Goal: Task Accomplishment & Management: Use online tool/utility

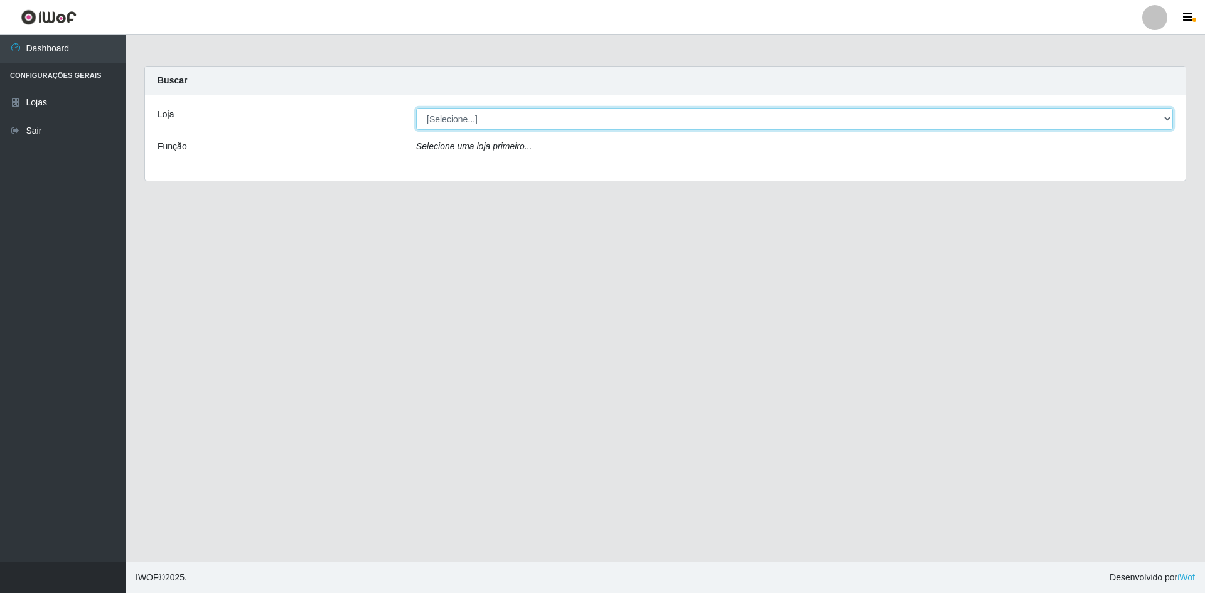
click at [1170, 119] on select "[Selecione...] [GEOGRAPHIC_DATA] - [GEOGRAPHIC_DATA]" at bounding box center [794, 119] width 757 height 22
select select "528"
click at [416, 108] on select "[Selecione...] [GEOGRAPHIC_DATA] - [GEOGRAPHIC_DATA]" at bounding box center [794, 119] width 757 height 22
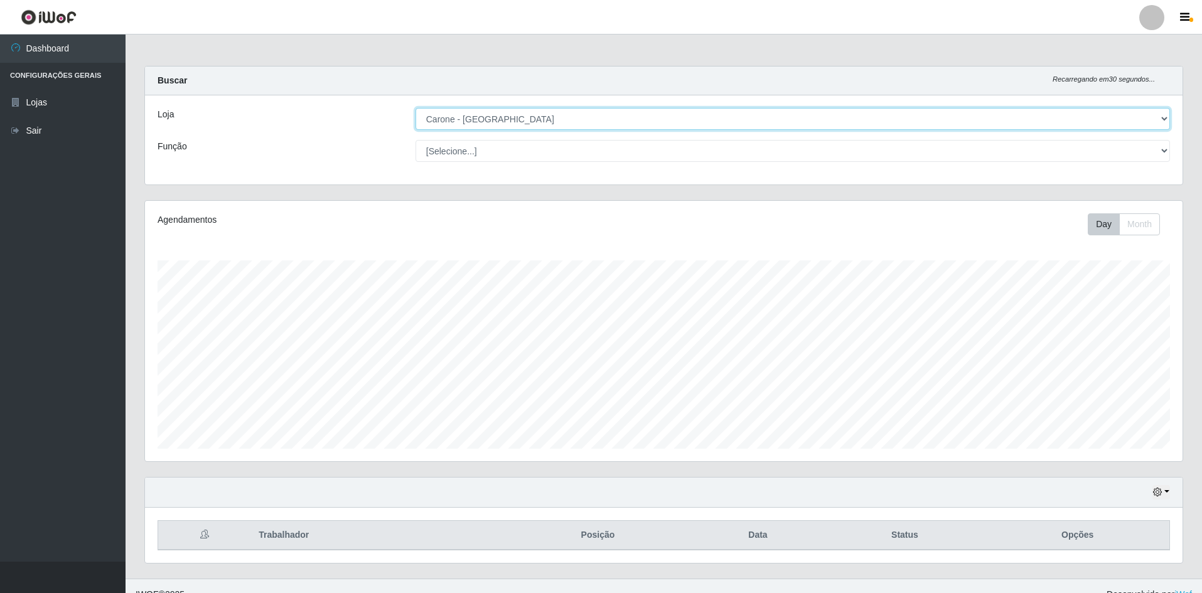
scroll to position [260, 1037]
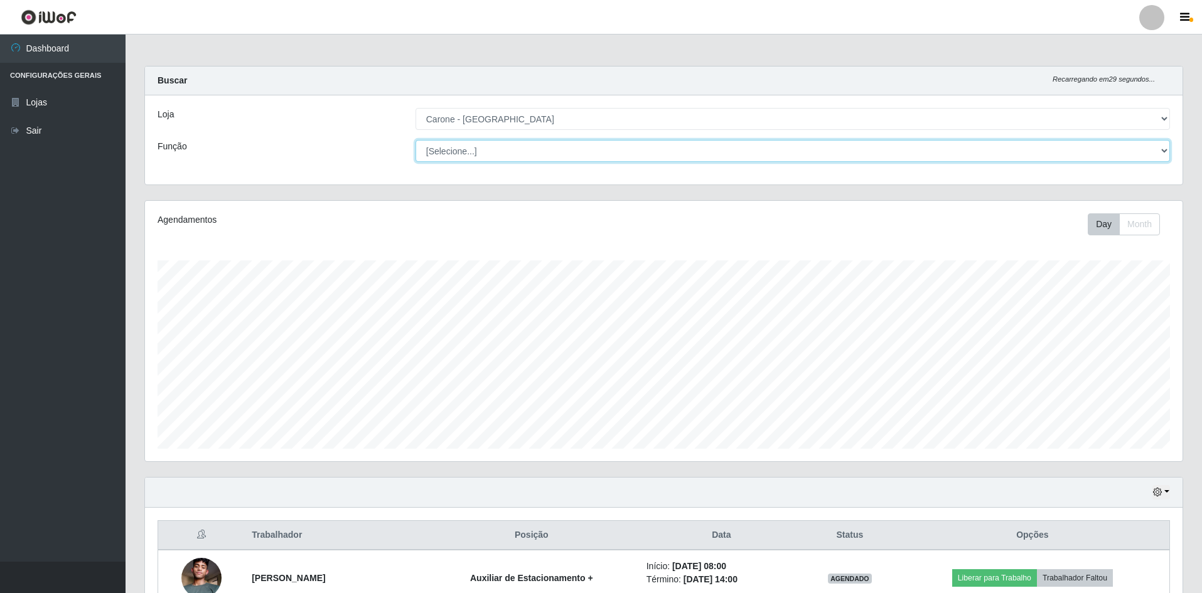
click at [1160, 154] on select "[Selecione...] Auxiliar de Depósito Auxiliar de Depósito + Auxiliar de Depósito…" at bounding box center [792, 151] width 754 height 22
select select "70"
click at [415, 140] on select "[Selecione...] Auxiliar de Depósito Auxiliar de Depósito + Auxiliar de Depósito…" at bounding box center [792, 151] width 754 height 22
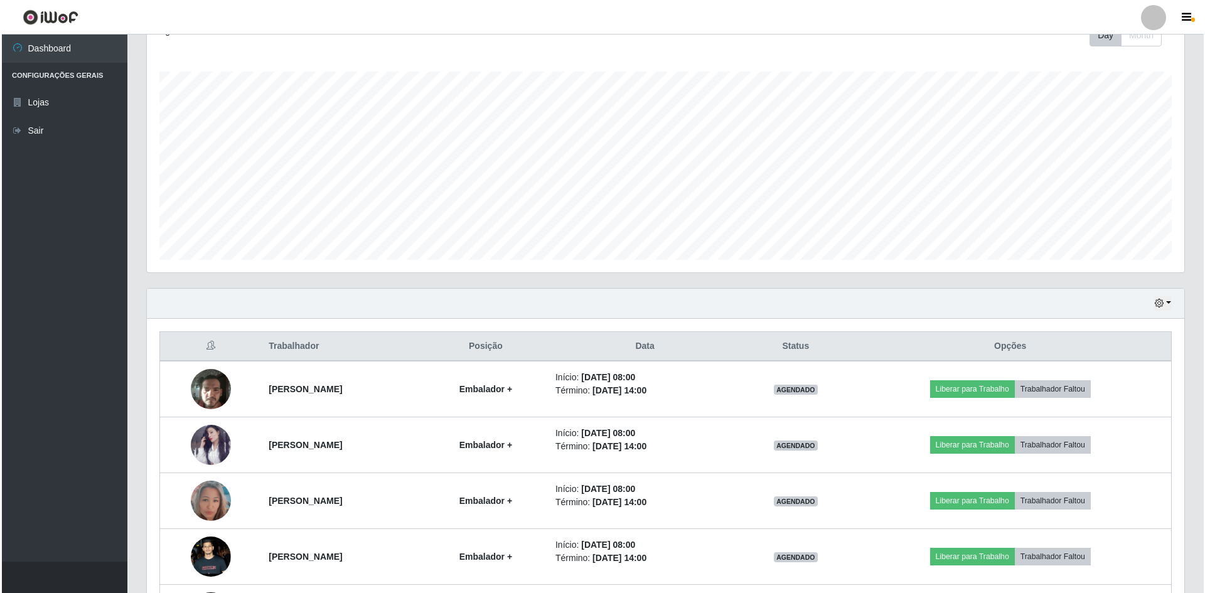
scroll to position [205, 0]
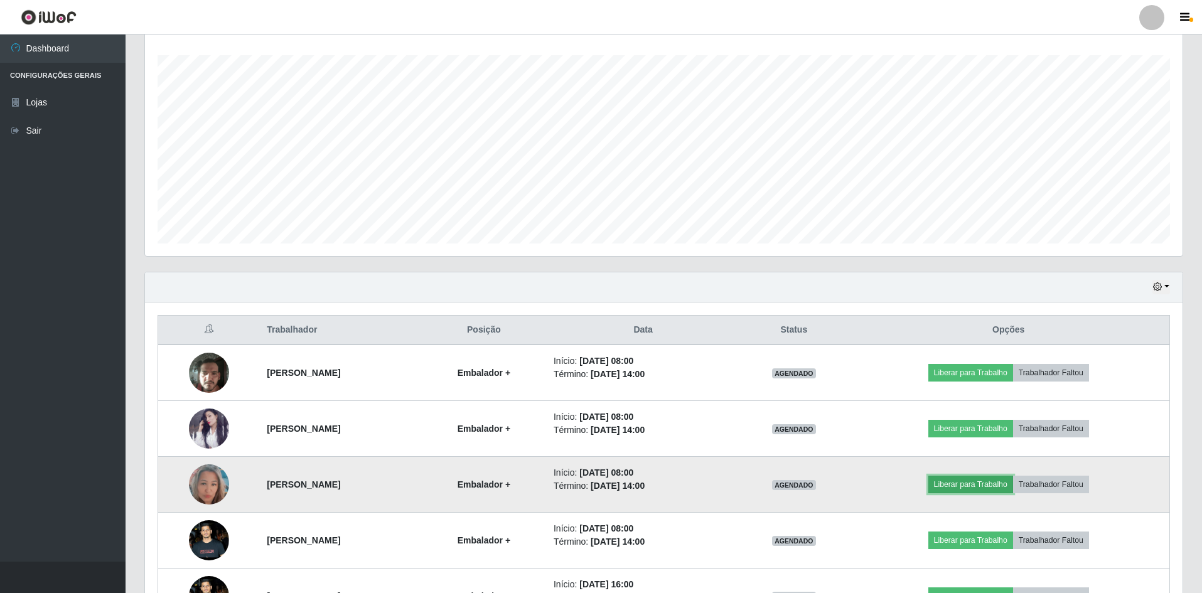
click at [985, 486] on button "Liberar para Trabalho" at bounding box center [970, 485] width 85 height 18
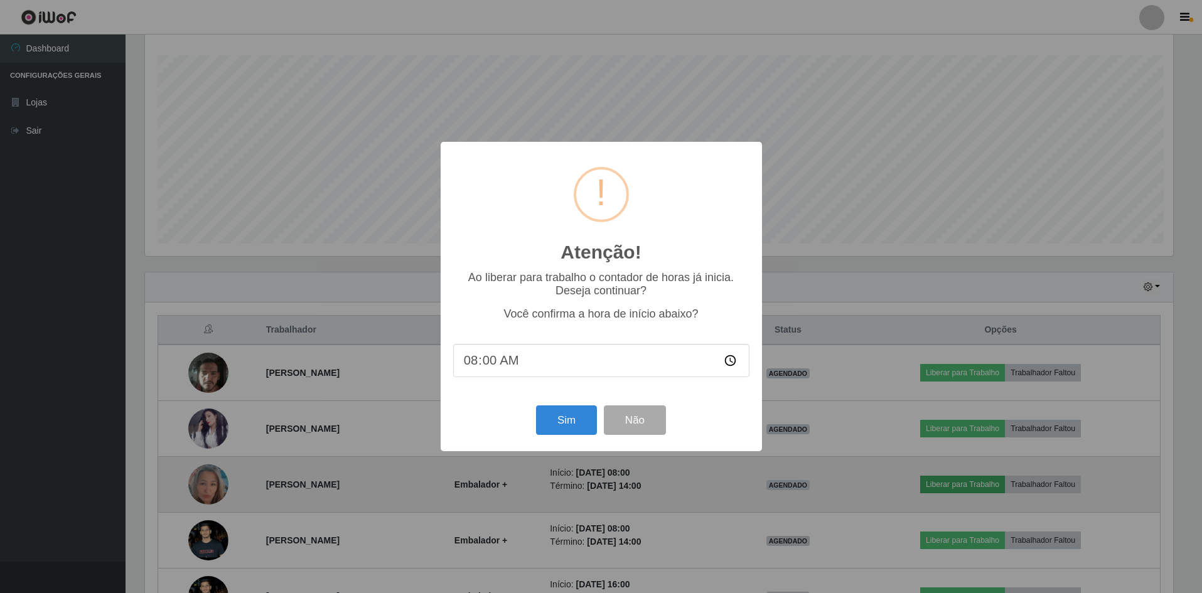
scroll to position [260, 1031]
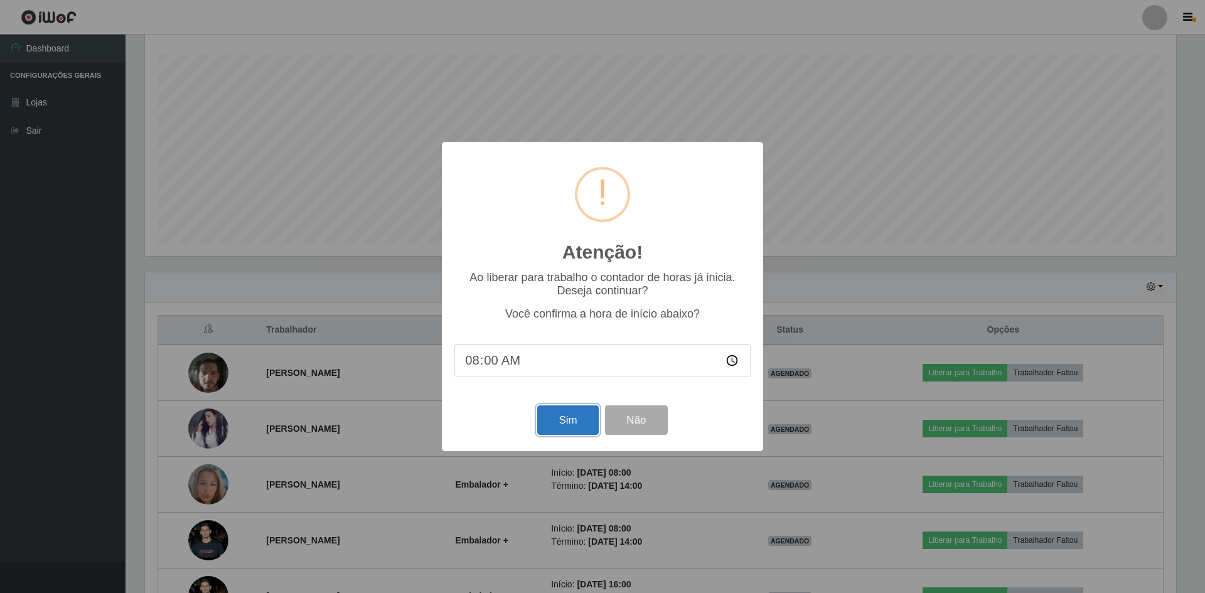
click at [551, 421] on button "Sim" at bounding box center [567, 419] width 61 height 29
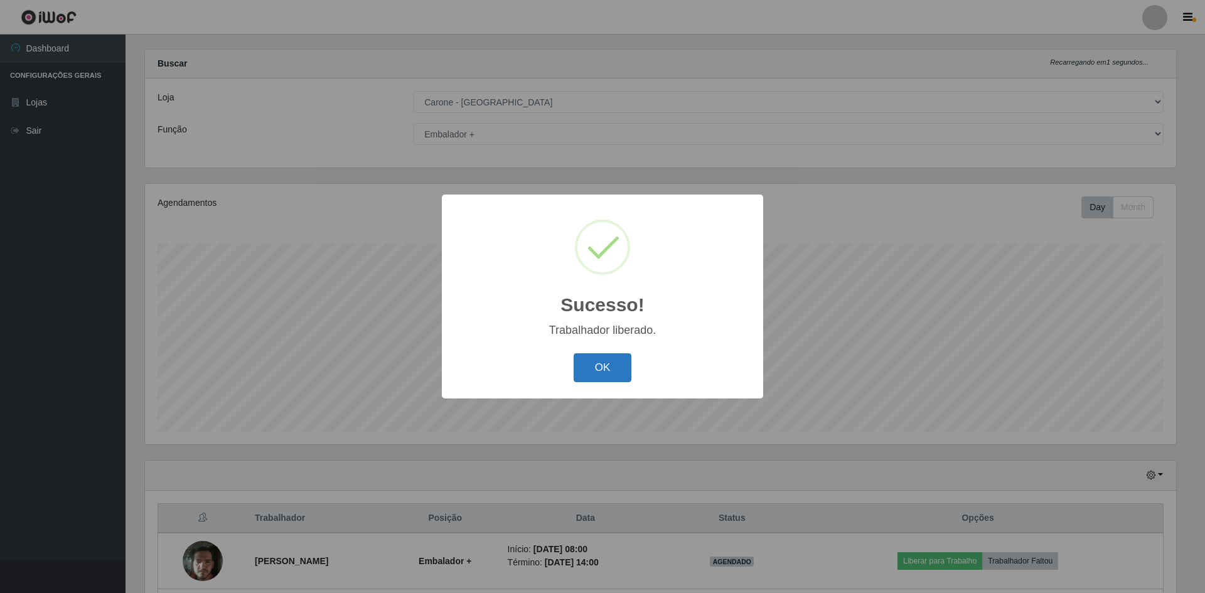
click at [605, 373] on button "OK" at bounding box center [602, 367] width 58 height 29
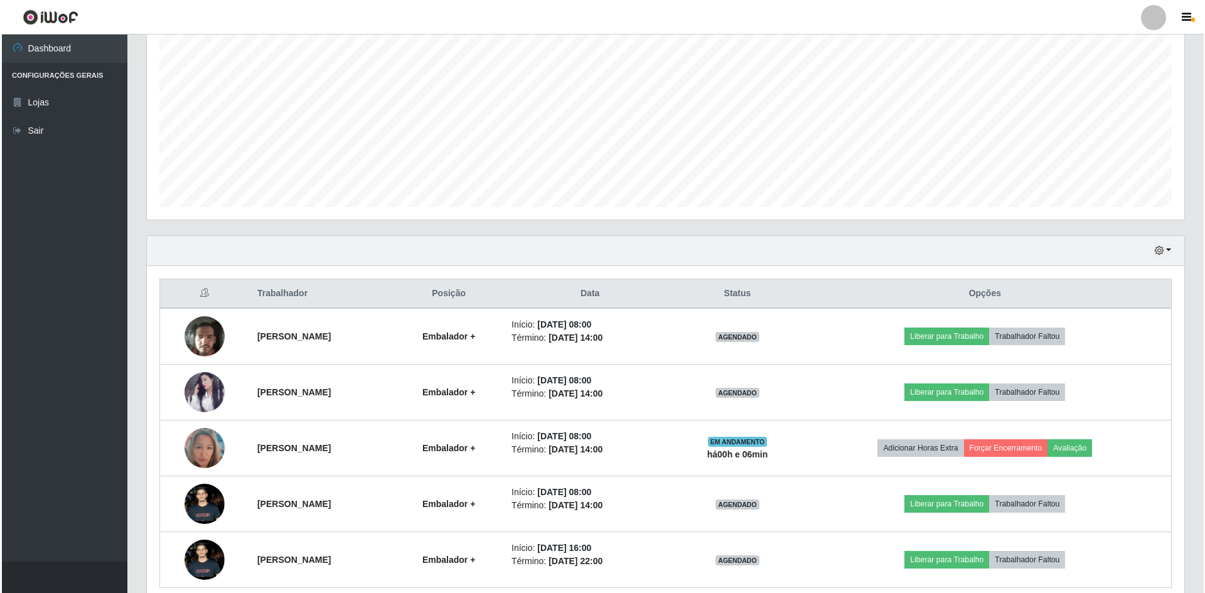
scroll to position [268, 0]
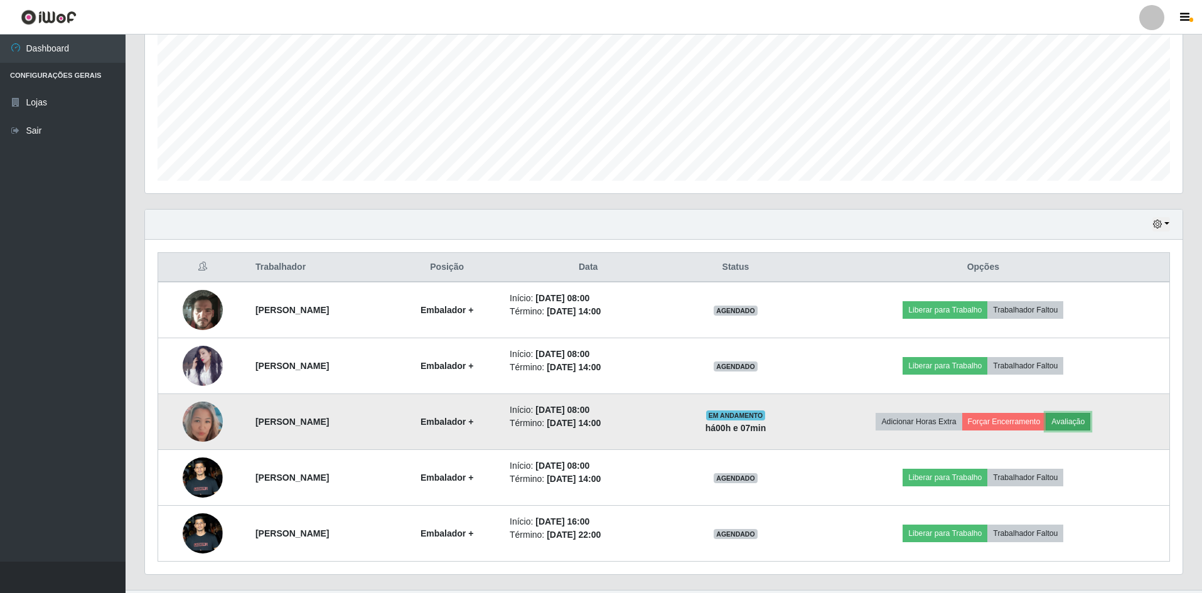
click at [1090, 418] on button "Avaliação" at bounding box center [1067, 422] width 45 height 18
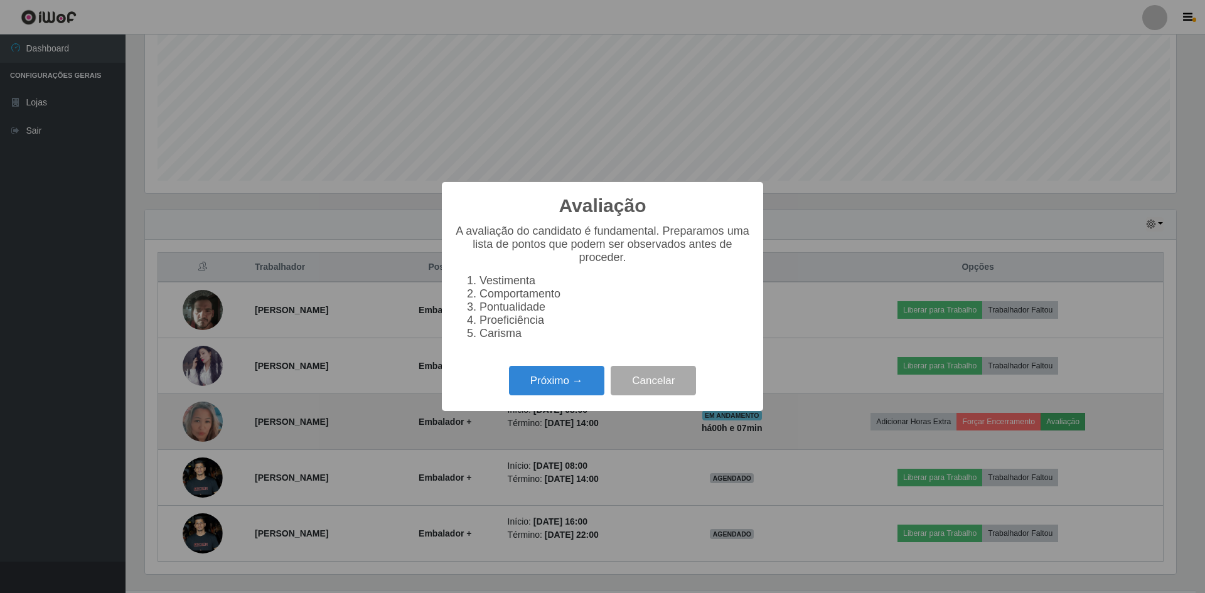
scroll to position [260, 1031]
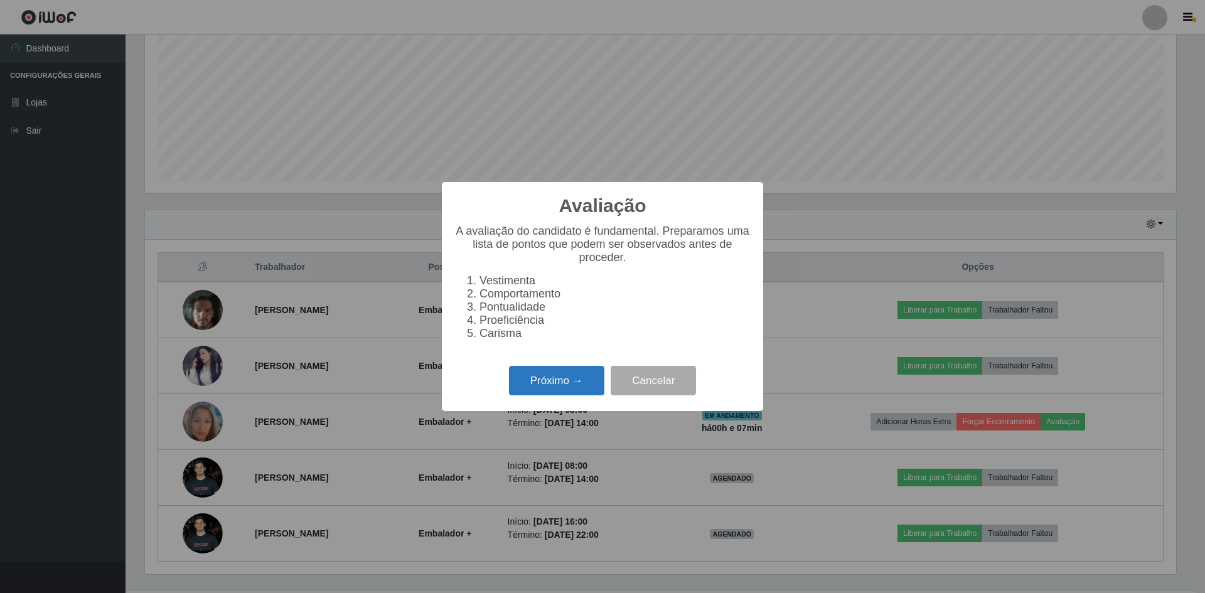
click at [527, 388] on button "Próximo →" at bounding box center [556, 380] width 95 height 29
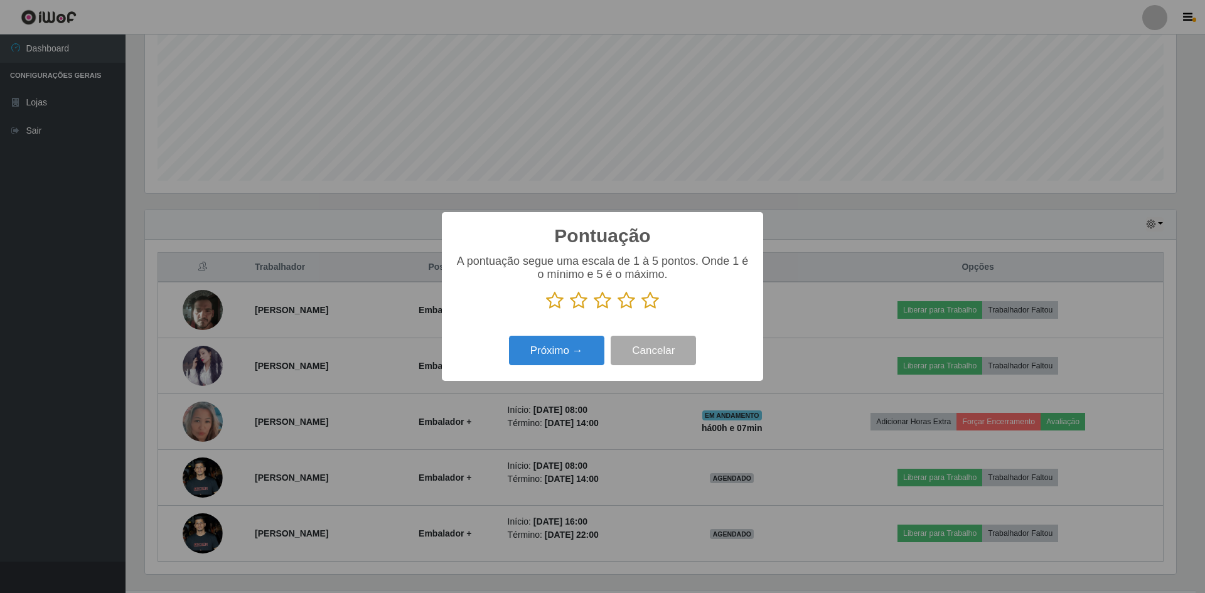
click at [646, 304] on icon at bounding box center [650, 300] width 18 height 19
click at [641, 310] on input "radio" at bounding box center [641, 310] width 0 height 0
click at [582, 355] on button "Próximo →" at bounding box center [556, 350] width 95 height 29
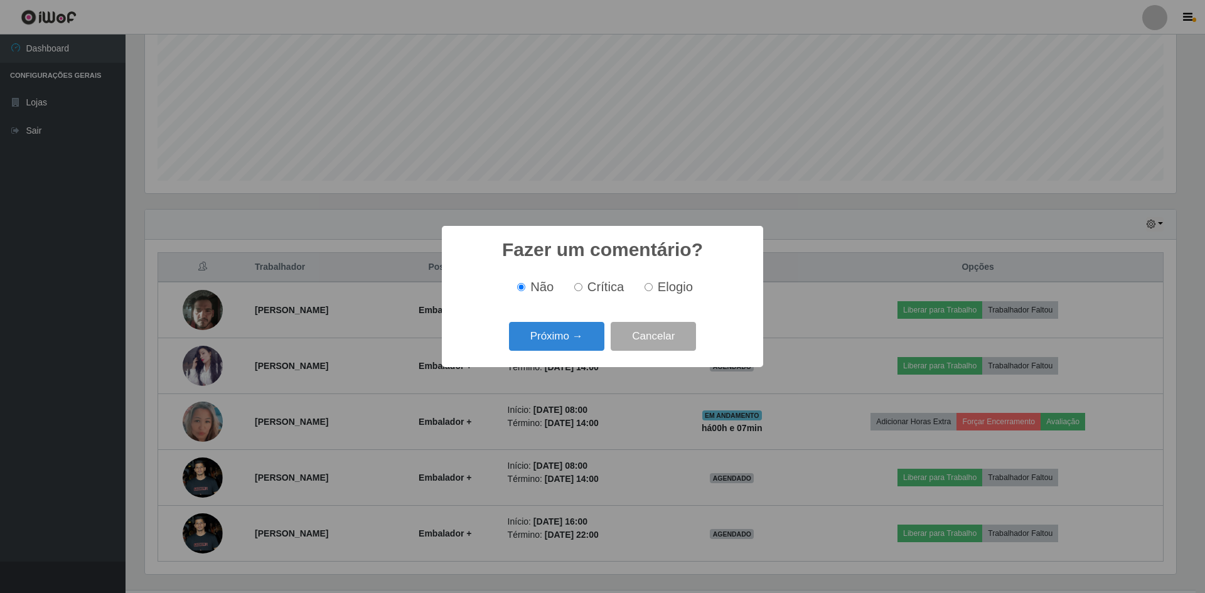
click at [651, 290] on input "Elogio" at bounding box center [648, 287] width 8 height 8
radio input "true"
click at [579, 326] on button "Próximo →" at bounding box center [556, 336] width 95 height 29
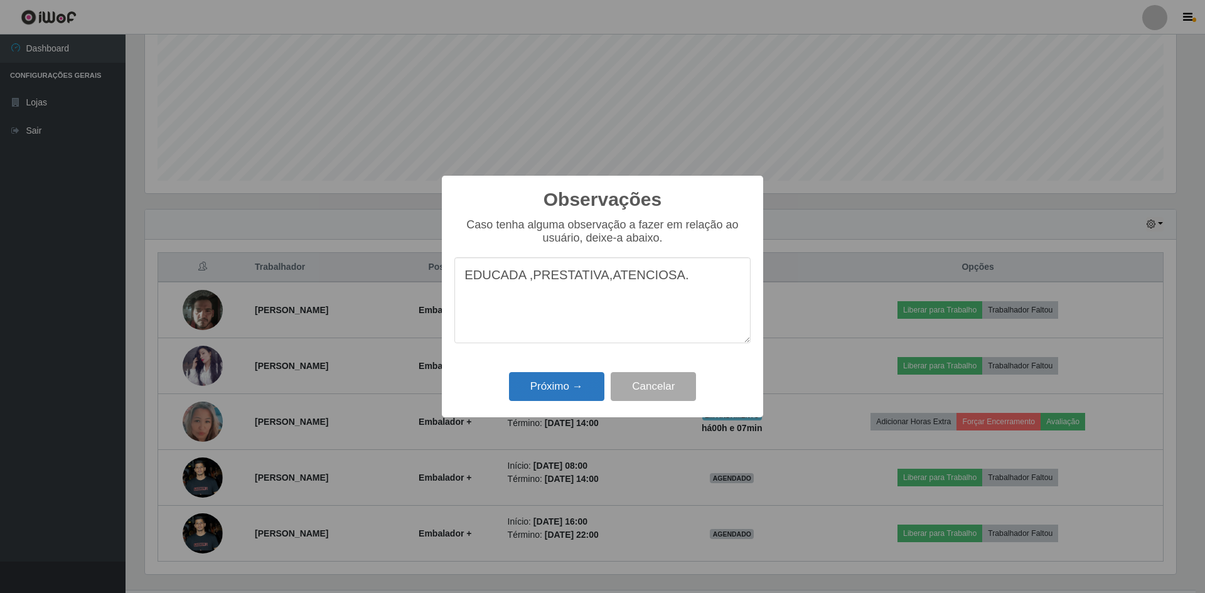
type textarea "EDUCADA ,PRESTATIVA,ATENCIOSA."
click at [563, 383] on button "Próximo →" at bounding box center [556, 386] width 95 height 29
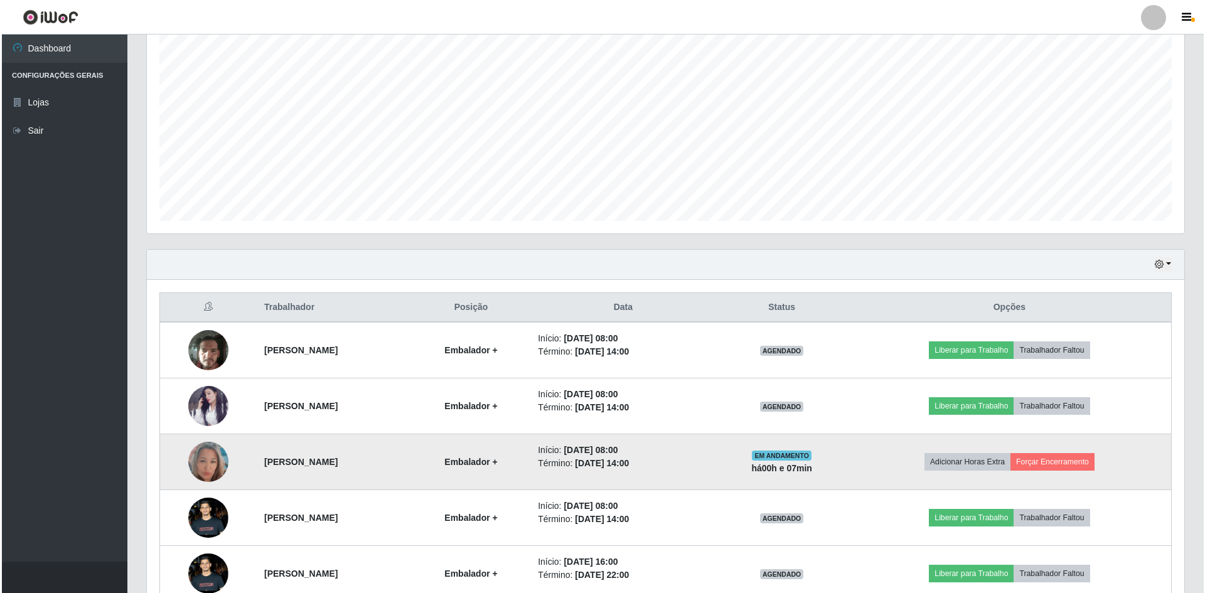
scroll to position [205, 0]
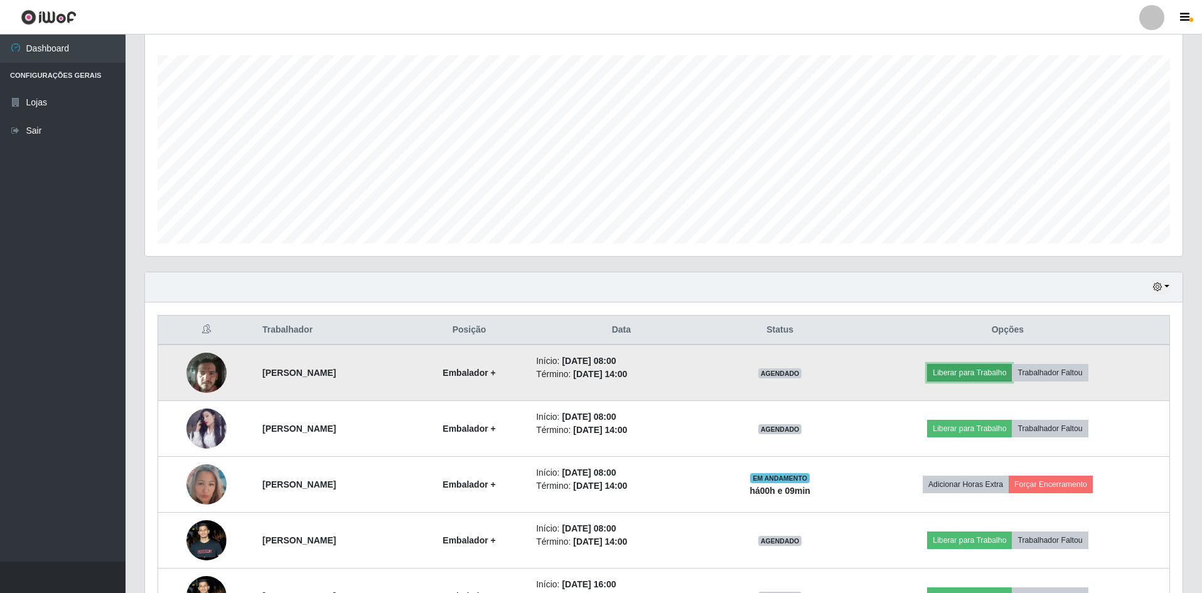
click at [1010, 370] on button "Liberar para Trabalho" at bounding box center [969, 373] width 85 height 18
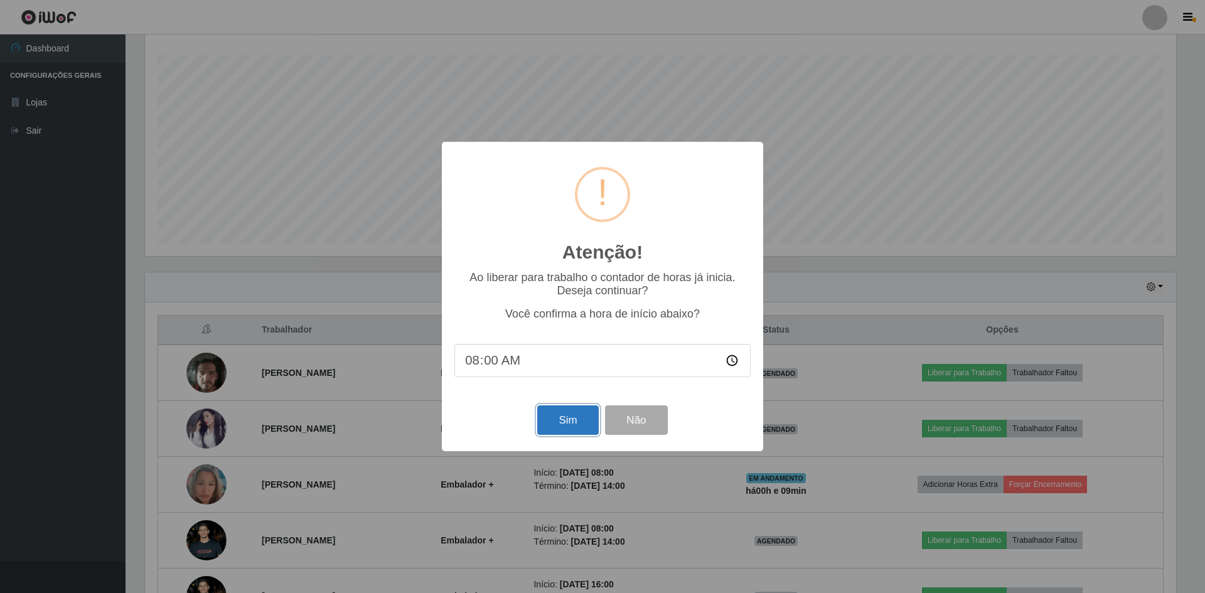
click at [592, 419] on button "Sim" at bounding box center [567, 419] width 61 height 29
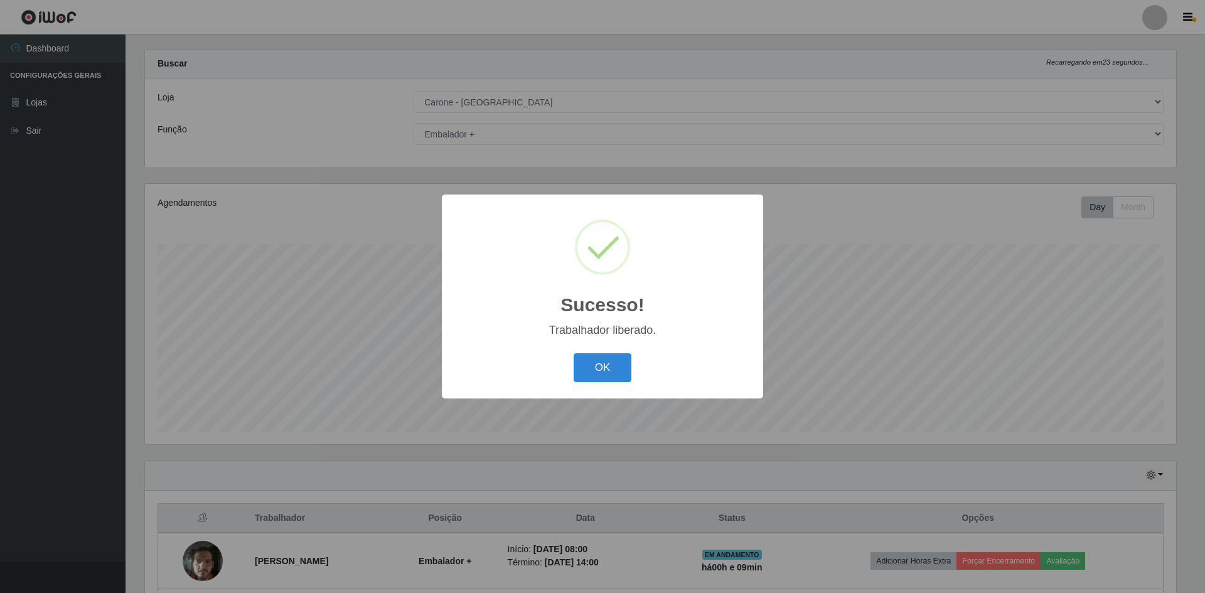
click at [601, 367] on button "OK" at bounding box center [602, 367] width 58 height 29
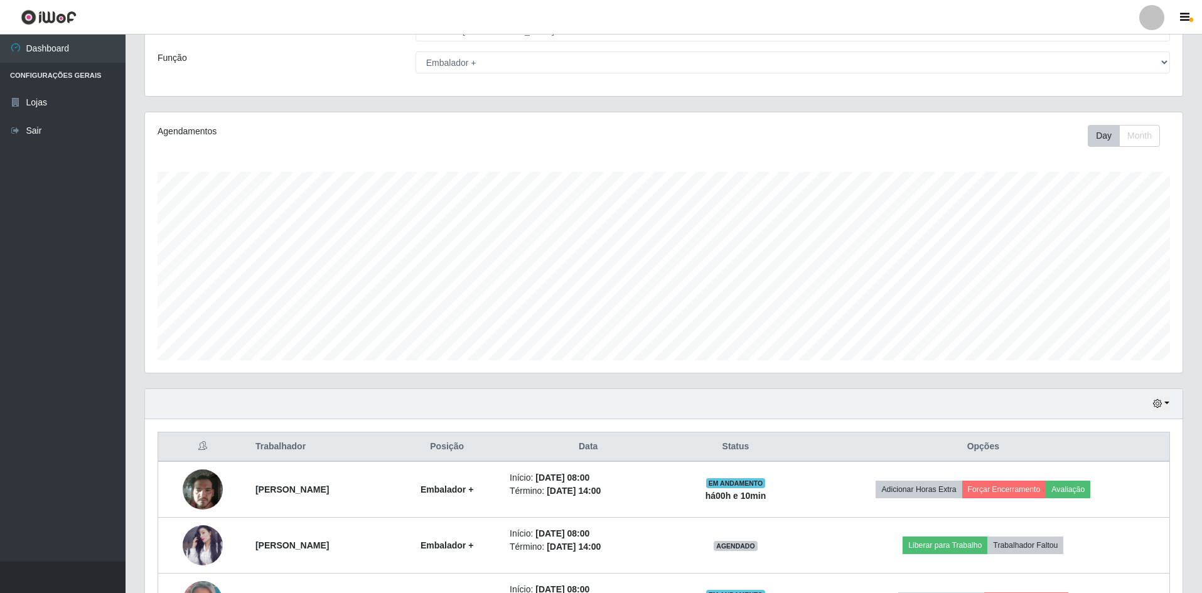
scroll to position [17, 0]
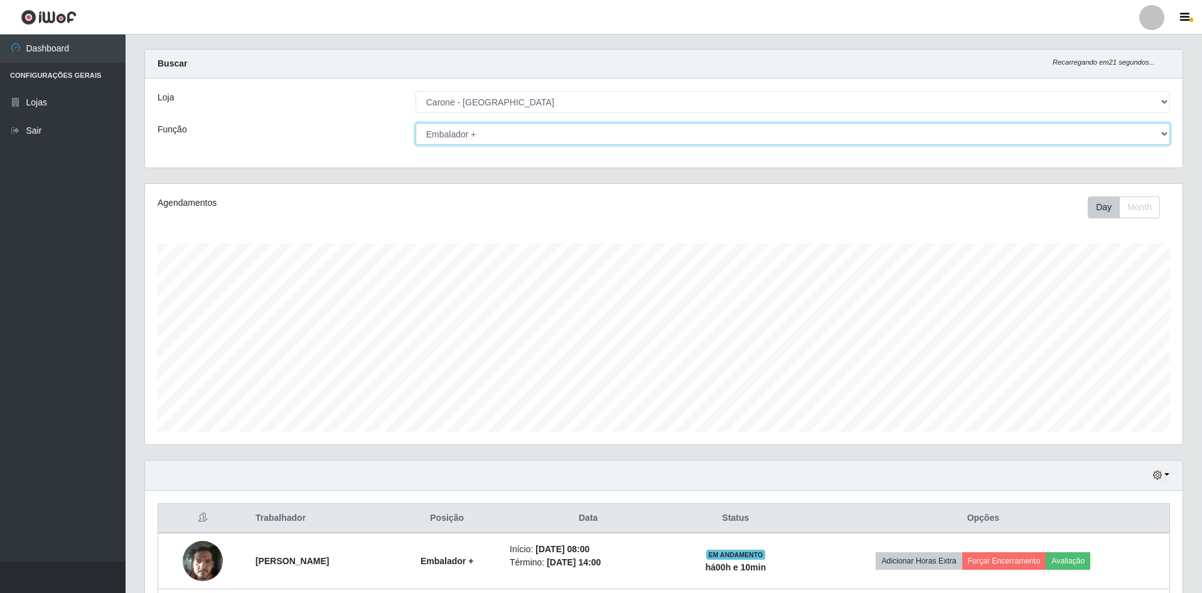
click at [1165, 134] on select "[Selecione...] Auxiliar de Depósito Auxiliar de Depósito + Auxiliar de Depósito…" at bounding box center [792, 134] width 754 height 22
click at [1165, 130] on select "[Selecione...] Auxiliar de Depósito Auxiliar de Depósito + Auxiliar de Depósito…" at bounding box center [792, 134] width 754 height 22
click at [415, 123] on select "[Selecione...] Auxiliar de Depósito Auxiliar de Depósito + Auxiliar de Depósito…" at bounding box center [792, 134] width 754 height 22
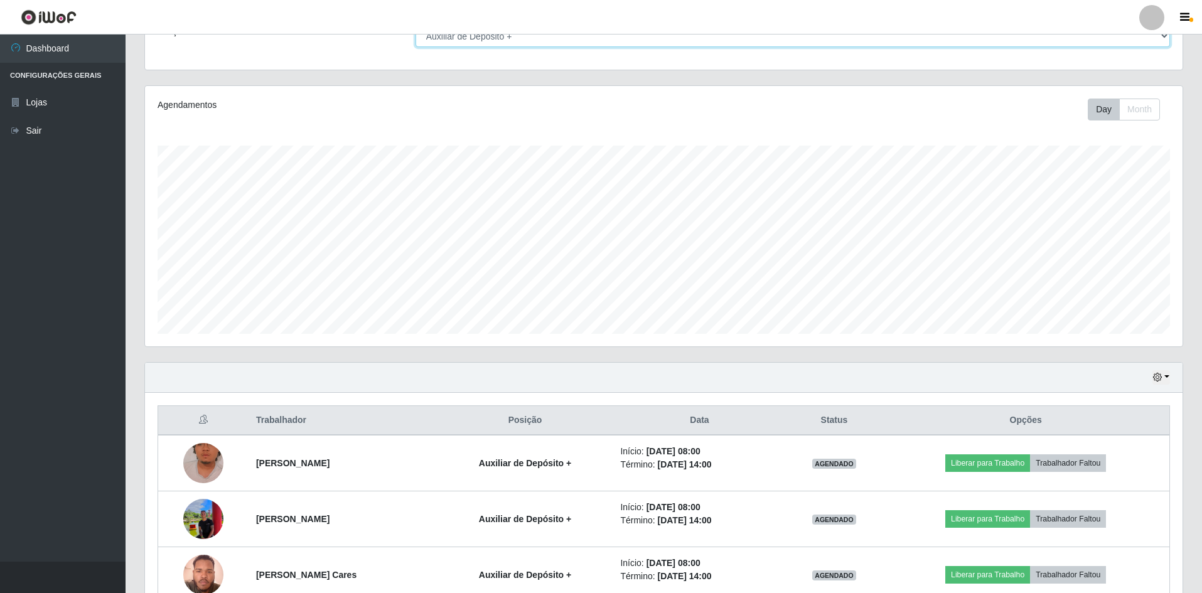
scroll to position [0, 0]
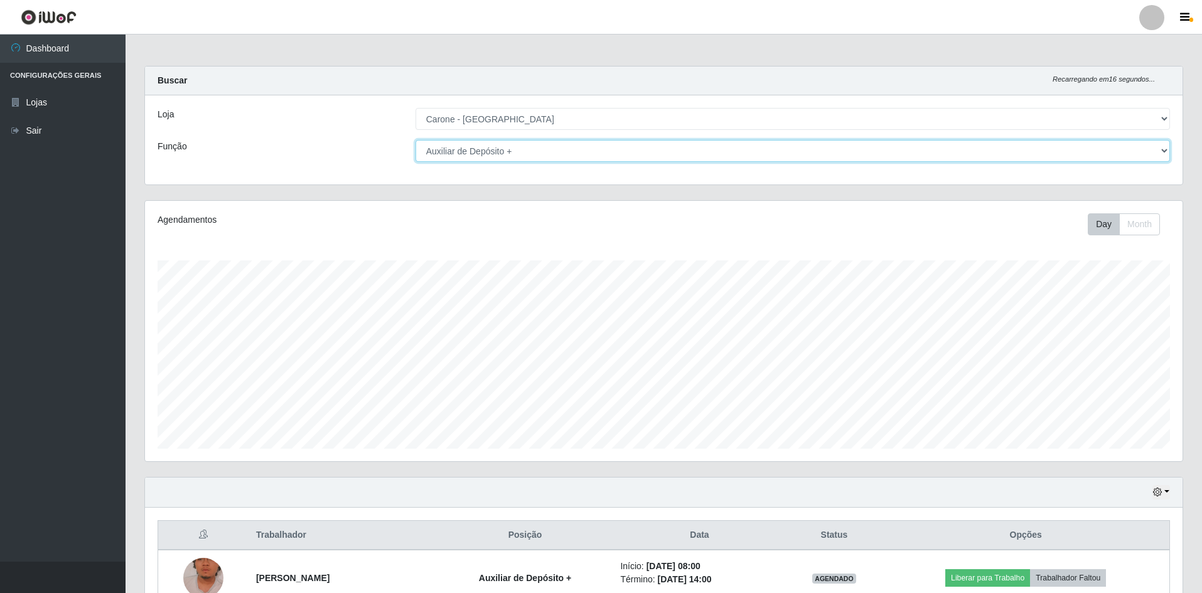
click at [1165, 149] on select "[Selecione...] Auxiliar de Depósito Auxiliar de Depósito + Auxiliar de Depósito…" at bounding box center [792, 151] width 754 height 22
select select "70"
click at [415, 140] on select "[Selecione...] Auxiliar de Depósito Auxiliar de Depósito + Auxiliar de Depósito…" at bounding box center [792, 151] width 754 height 22
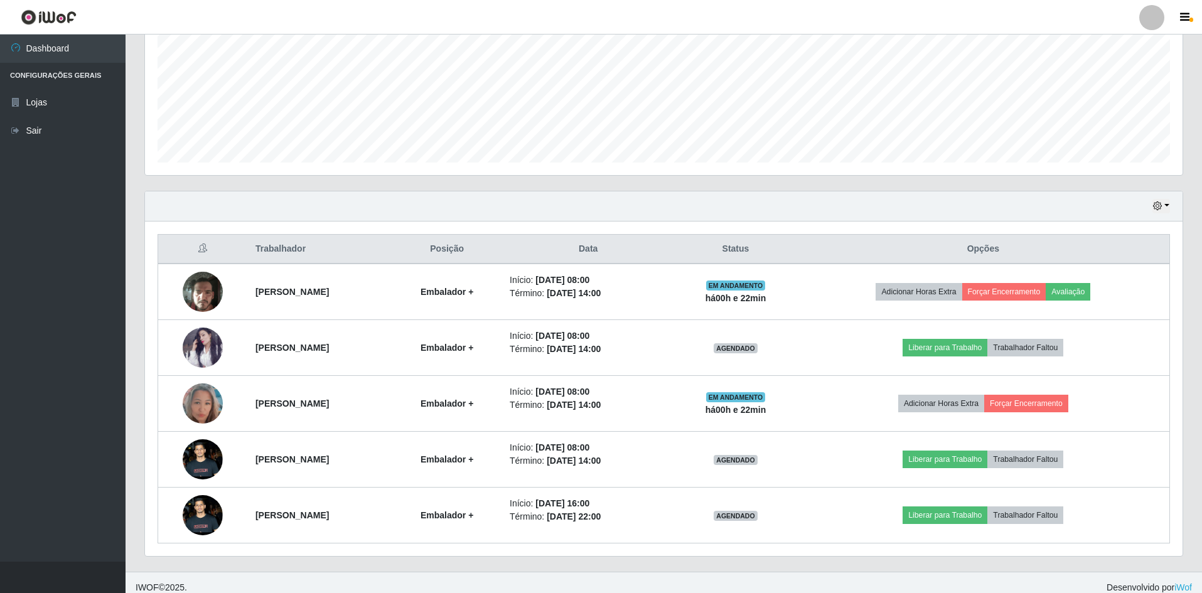
scroll to position [296, 0]
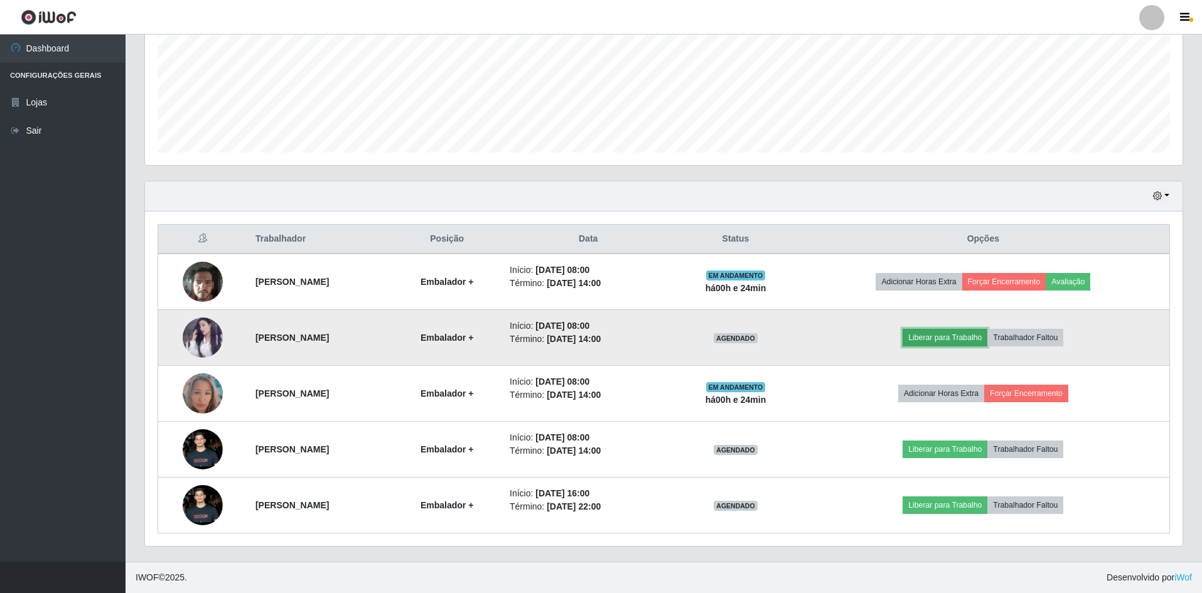
click at [951, 333] on button "Liberar para Trabalho" at bounding box center [944, 338] width 85 height 18
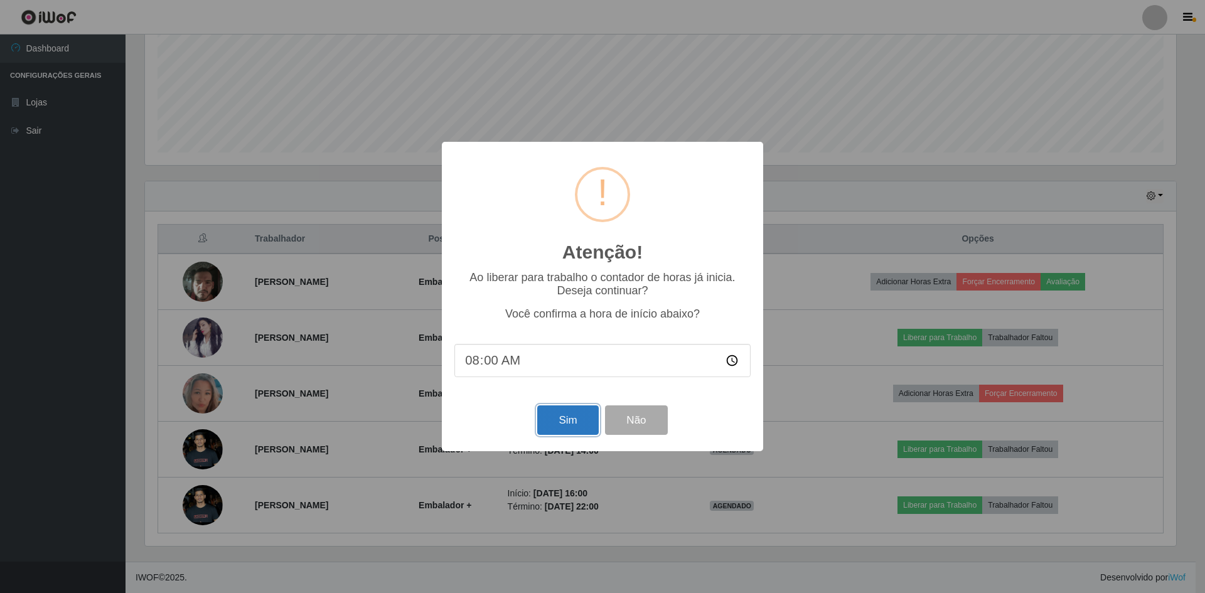
click at [561, 427] on button "Sim" at bounding box center [567, 419] width 61 height 29
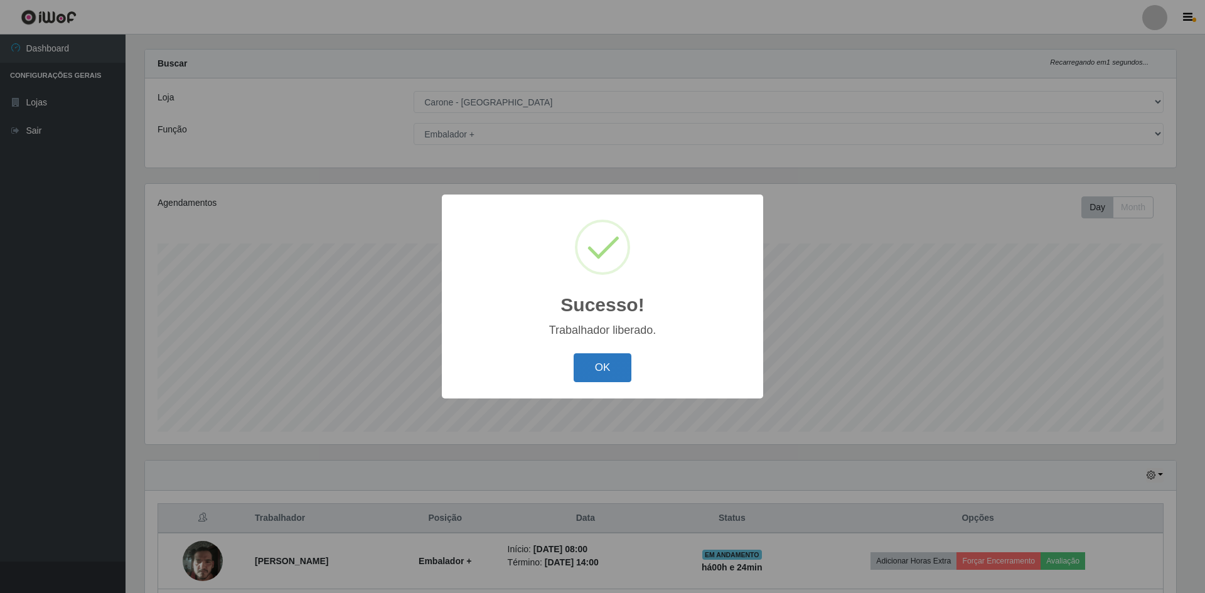
click at [603, 363] on button "OK" at bounding box center [602, 367] width 58 height 29
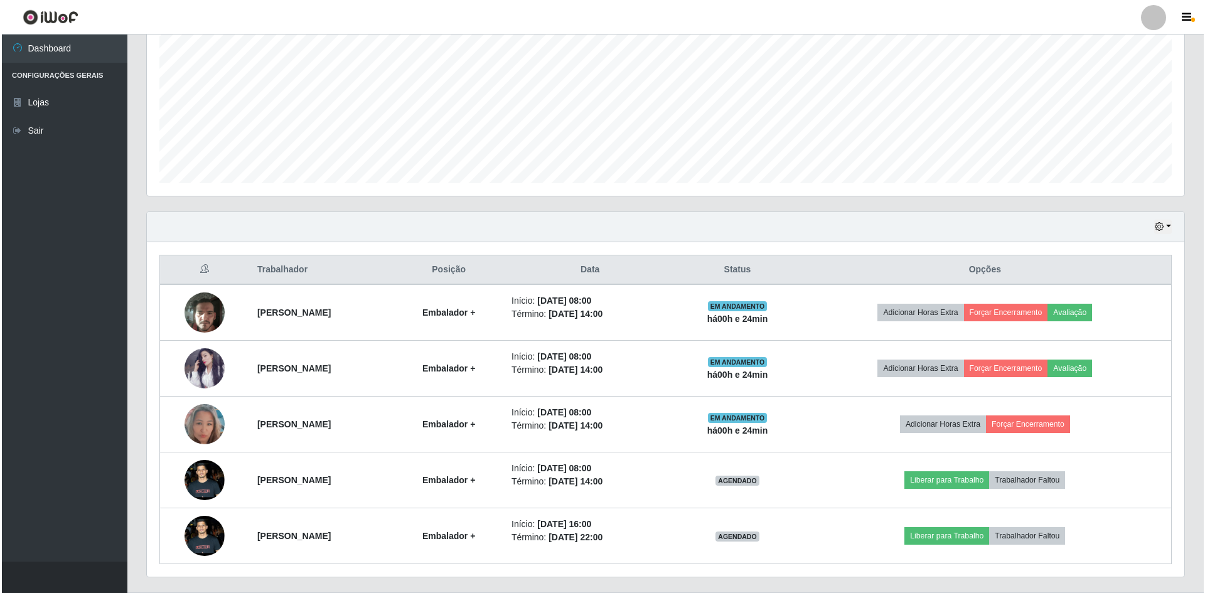
scroll to position [268, 0]
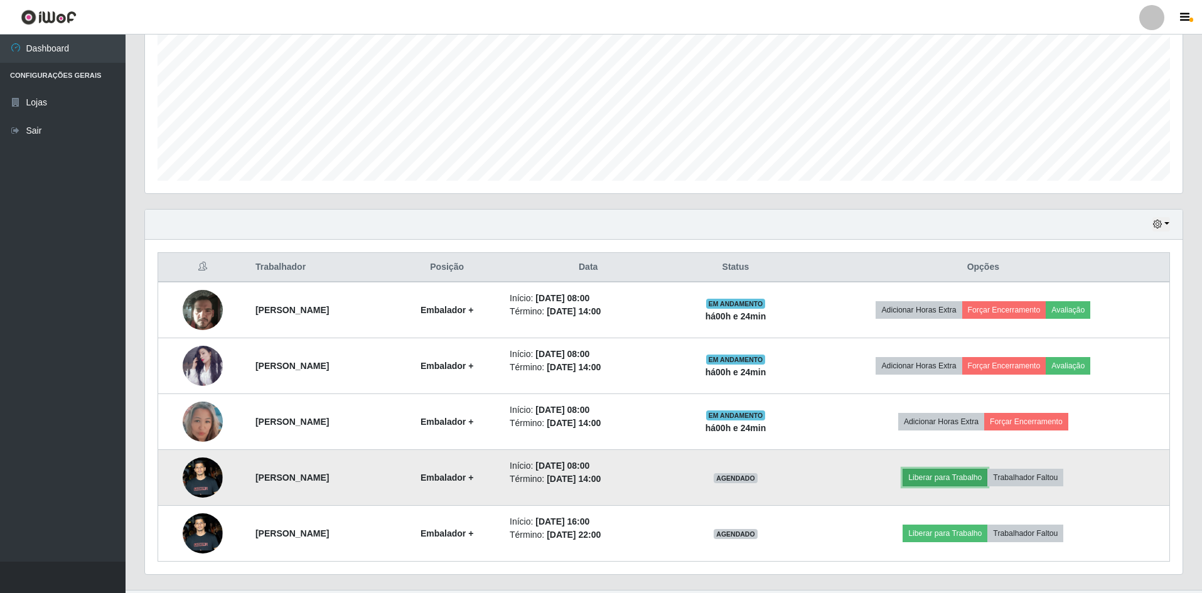
click at [978, 479] on button "Liberar para Trabalho" at bounding box center [944, 478] width 85 height 18
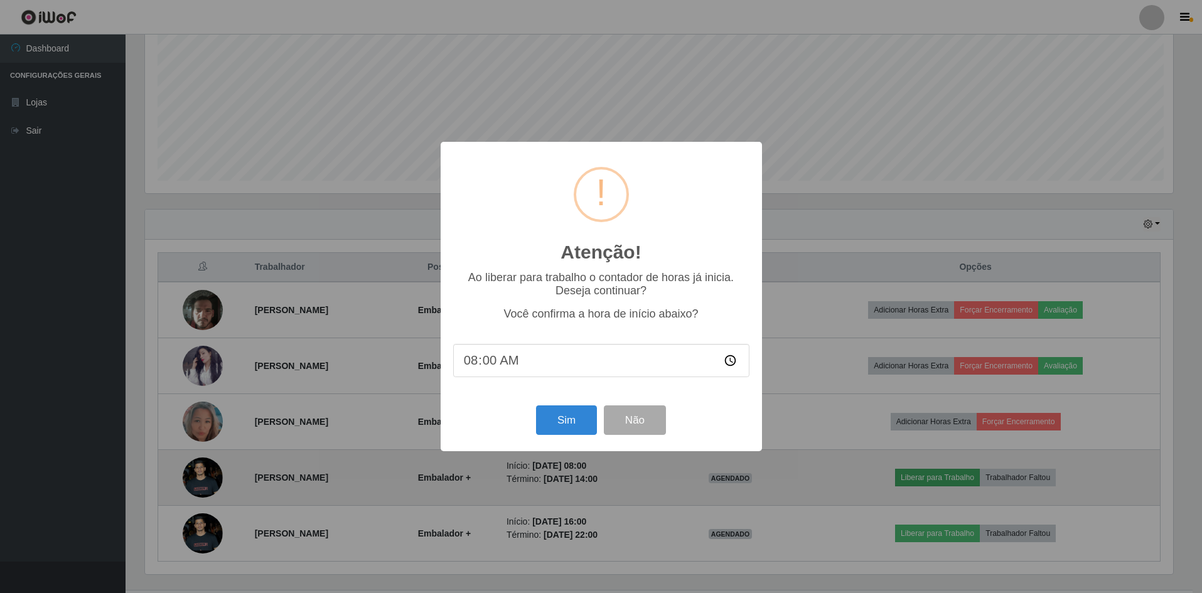
scroll to position [260, 1031]
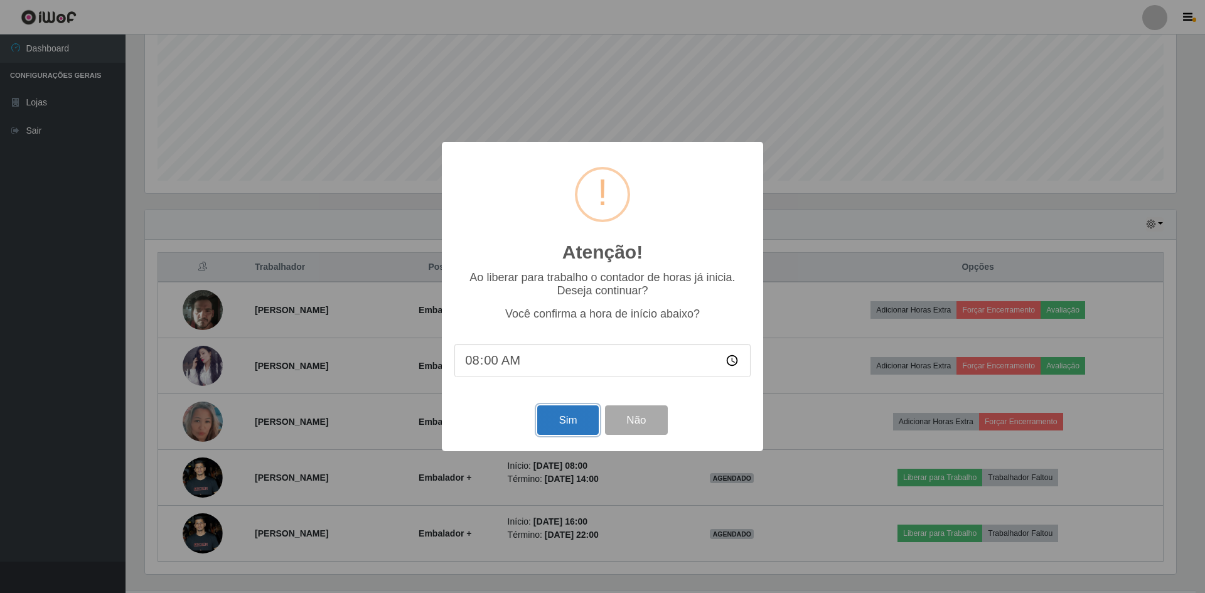
click at [577, 421] on button "Sim" at bounding box center [567, 419] width 61 height 29
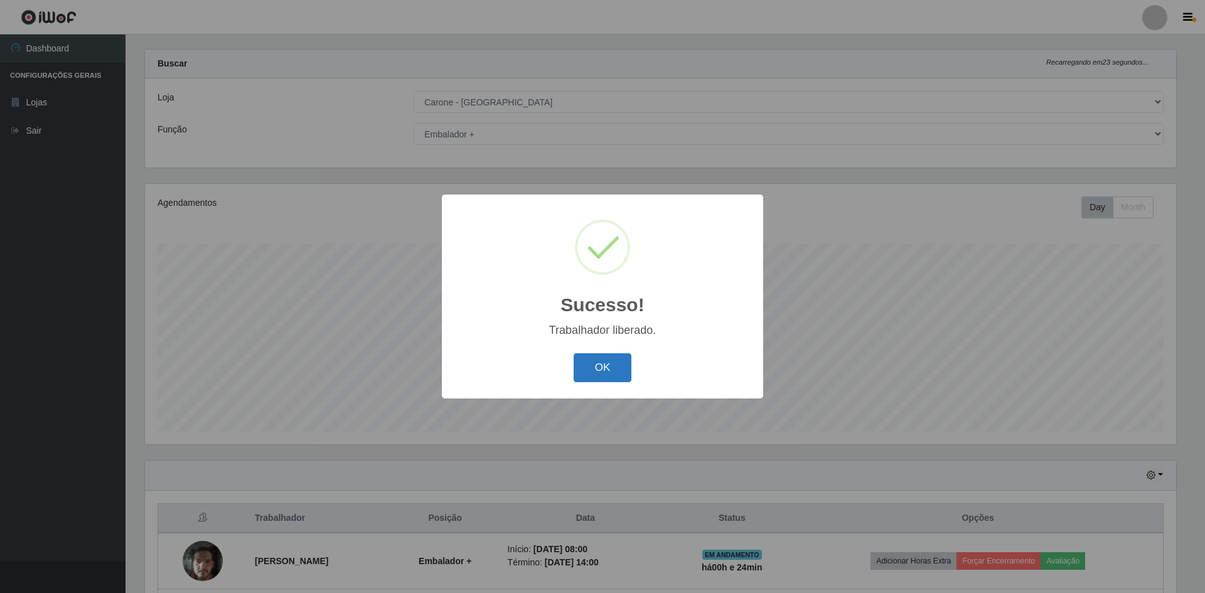
click at [607, 360] on button "OK" at bounding box center [602, 367] width 58 height 29
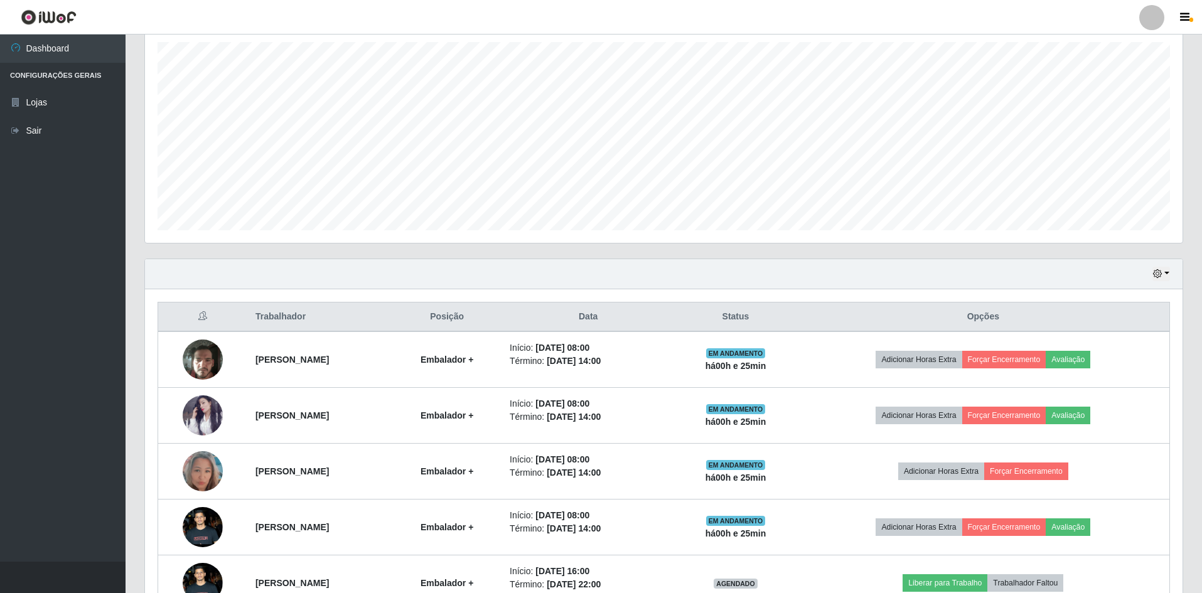
scroll to position [108, 0]
